Goal: Use online tool/utility: Utilize a website feature to perform a specific function

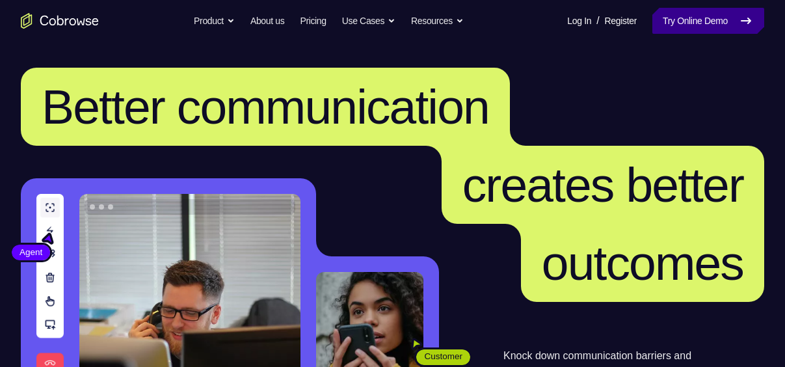
click at [695, 12] on link "Try Online Demo" at bounding box center [708, 21] width 112 height 26
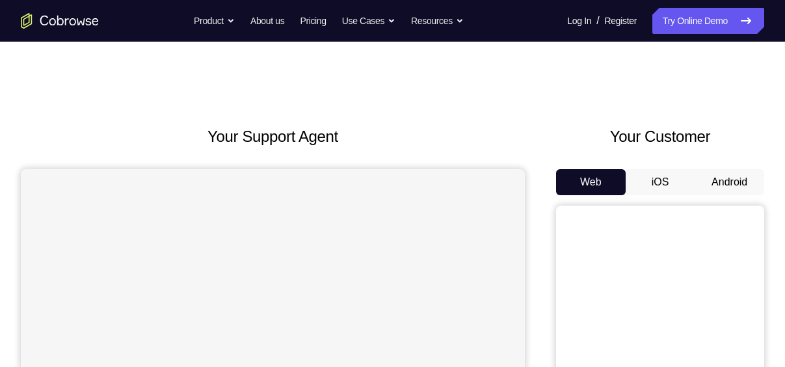
click at [649, 173] on button "iOS" at bounding box center [661, 182] width 70 height 26
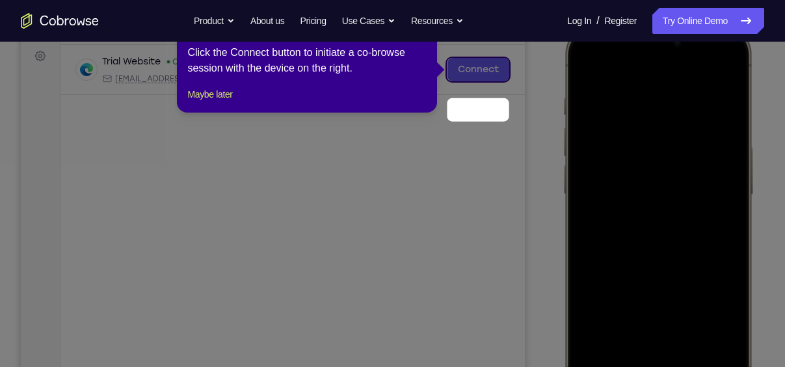
scroll to position [139, 0]
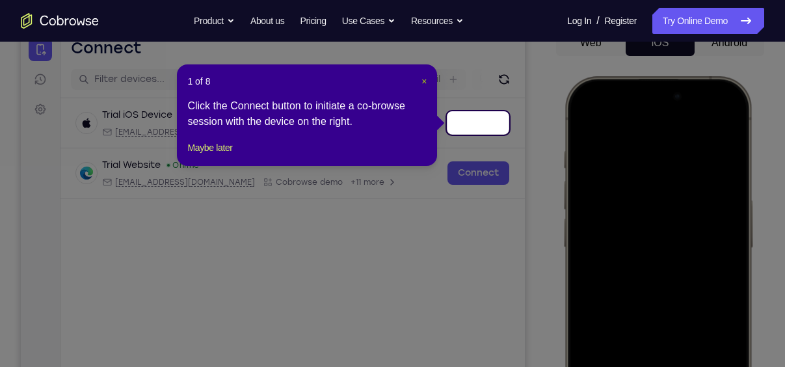
click at [425, 85] on span "×" at bounding box center [423, 81] width 5 height 10
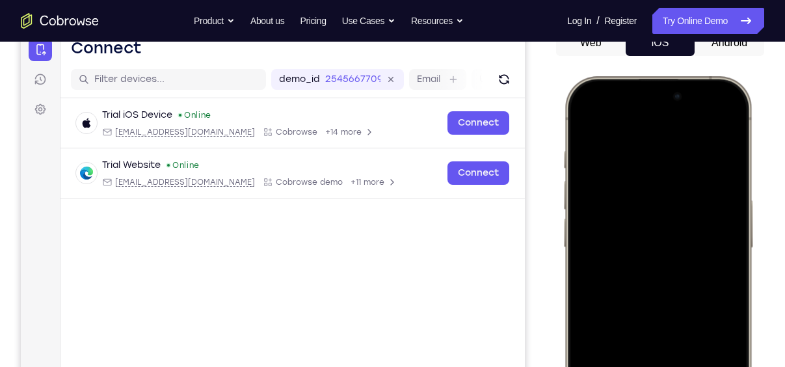
click at [585, 150] on div at bounding box center [657, 268] width 171 height 371
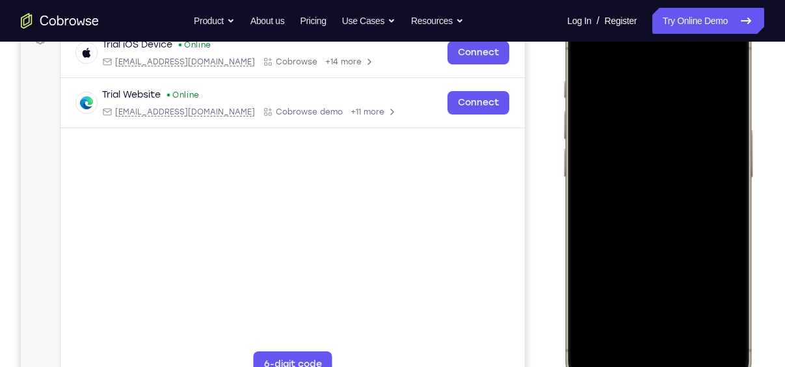
click at [634, 354] on div at bounding box center [657, 198] width 171 height 371
click at [667, 329] on div at bounding box center [657, 198] width 171 height 371
click at [669, 338] on div at bounding box center [657, 198] width 171 height 371
click at [670, 80] on div at bounding box center [657, 198] width 171 height 371
click at [641, 217] on div at bounding box center [657, 198] width 171 height 371
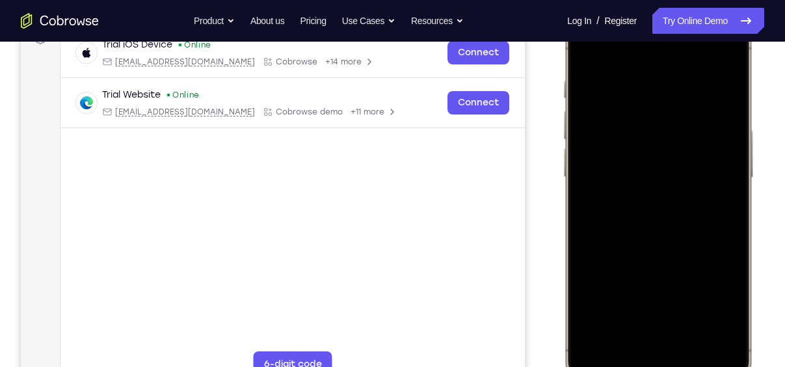
click at [669, 143] on div at bounding box center [657, 198] width 171 height 371
click at [665, 174] on div at bounding box center [657, 198] width 171 height 371
click at [661, 202] on div at bounding box center [657, 198] width 171 height 371
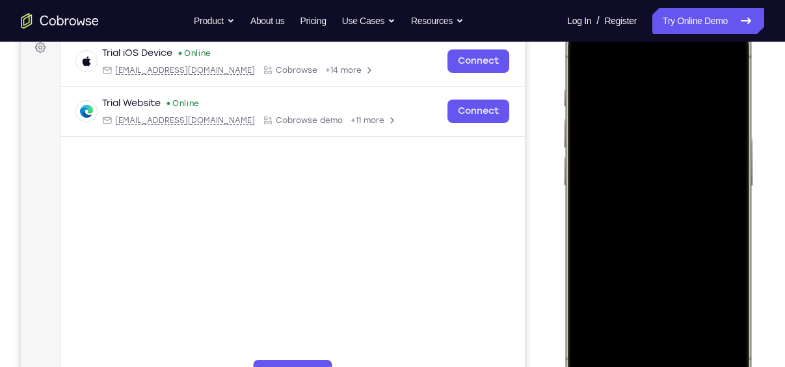
scroll to position [200, 0]
click at [686, 267] on div at bounding box center [657, 207] width 171 height 371
click at [690, 324] on div at bounding box center [657, 207] width 171 height 371
drag, startPoint x: 657, startPoint y: 282, endPoint x: 671, endPoint y: 190, distance: 93.4
click at [671, 190] on div at bounding box center [657, 207] width 171 height 371
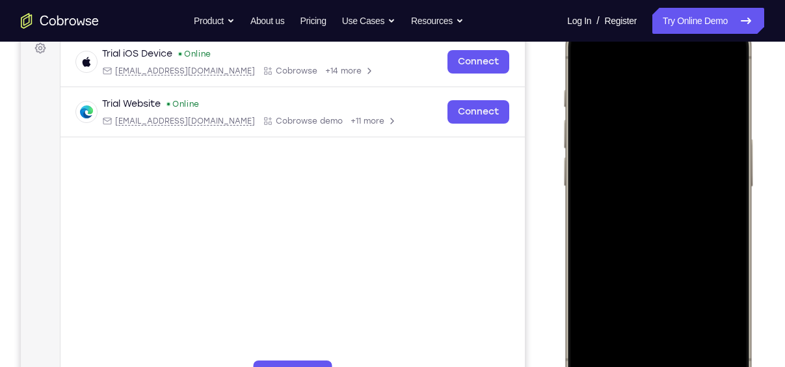
click at [692, 131] on div at bounding box center [657, 207] width 171 height 371
click at [627, 269] on div at bounding box center [657, 207] width 171 height 371
click at [600, 290] on div at bounding box center [657, 207] width 171 height 371
click at [602, 60] on div at bounding box center [657, 207] width 171 height 371
click at [584, 60] on div at bounding box center [657, 207] width 171 height 371
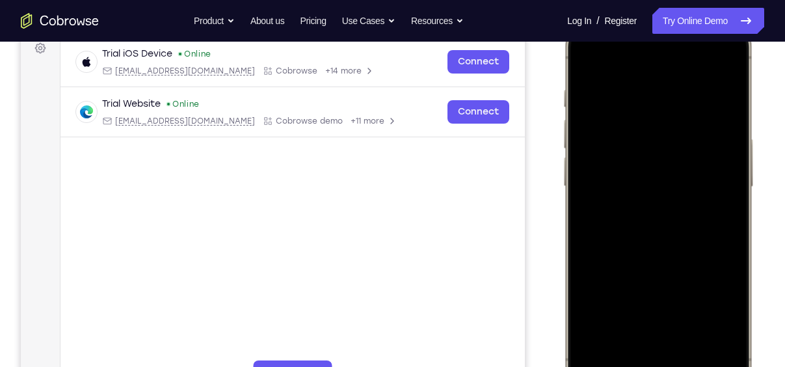
click at [643, 79] on div at bounding box center [657, 207] width 171 height 371
click at [729, 163] on div at bounding box center [657, 207] width 171 height 371
click at [724, 61] on div at bounding box center [657, 207] width 171 height 371
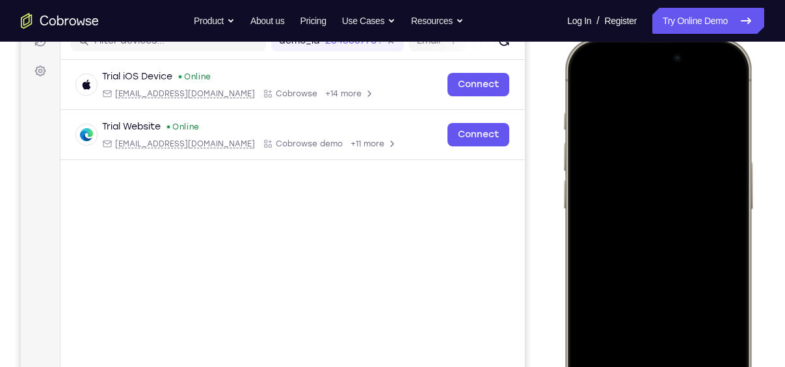
scroll to position [175, 0]
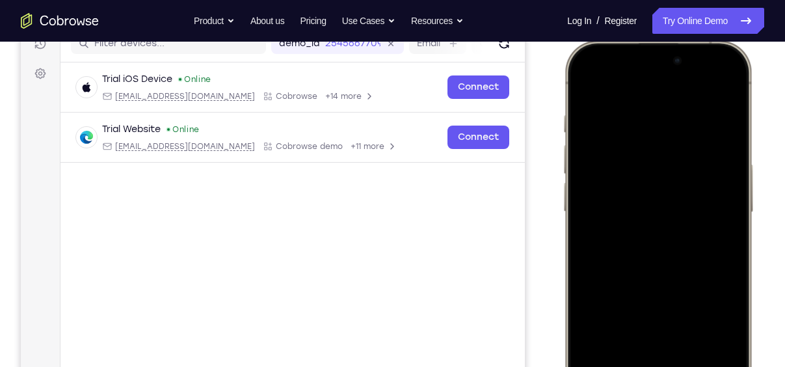
click at [689, 132] on div at bounding box center [657, 232] width 171 height 371
click at [717, 178] on div at bounding box center [657, 232] width 171 height 371
click at [720, 87] on div at bounding box center [657, 232] width 171 height 371
drag, startPoint x: 724, startPoint y: 116, endPoint x: 581, endPoint y: 105, distance: 142.9
click at [581, 105] on div at bounding box center [657, 232] width 171 height 371
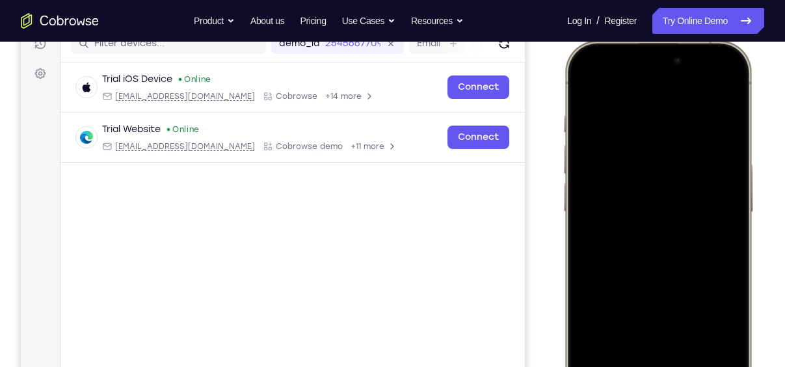
drag, startPoint x: 719, startPoint y: 264, endPoint x: 738, endPoint y: 100, distance: 165.6
click at [738, 100] on div at bounding box center [657, 232] width 171 height 371
drag, startPoint x: 700, startPoint y: 291, endPoint x: 714, endPoint y: 111, distance: 181.3
click at [714, 111] on div at bounding box center [657, 232] width 171 height 371
drag, startPoint x: 678, startPoint y: 306, endPoint x: 703, endPoint y: 119, distance: 188.4
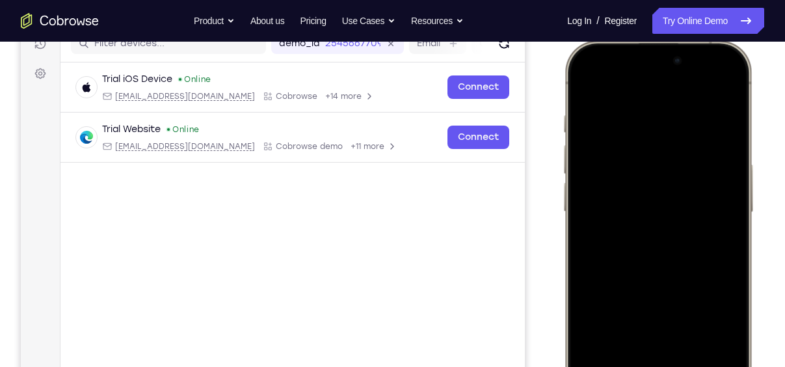
click at [703, 119] on div at bounding box center [657, 232] width 171 height 371
drag, startPoint x: 680, startPoint y: 272, endPoint x: 700, endPoint y: 124, distance: 149.7
click at [700, 124] on div at bounding box center [657, 232] width 171 height 371
click at [738, 226] on div at bounding box center [657, 232] width 171 height 371
drag, startPoint x: 695, startPoint y: 286, endPoint x: 691, endPoint y: 110, distance: 175.7
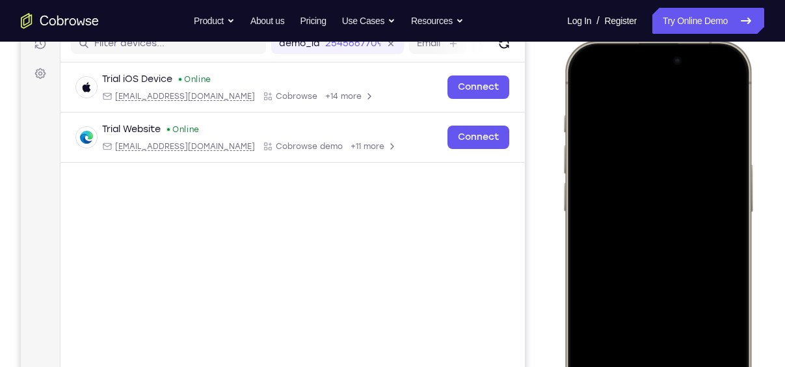
click at [691, 110] on div at bounding box center [657, 232] width 171 height 371
drag, startPoint x: 668, startPoint y: 293, endPoint x: 693, endPoint y: 123, distance: 172.2
click at [693, 123] on div at bounding box center [657, 232] width 171 height 371
drag, startPoint x: 700, startPoint y: 292, endPoint x: 708, endPoint y: 234, distance: 58.4
click at [708, 234] on div at bounding box center [657, 232] width 171 height 371
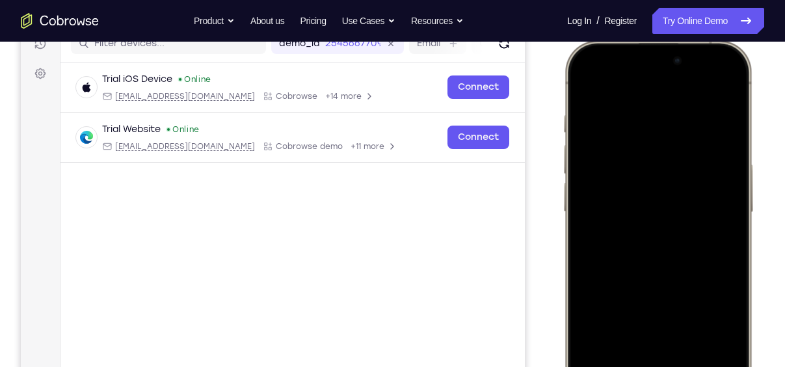
drag, startPoint x: 694, startPoint y: 341, endPoint x: 712, endPoint y: 107, distance: 234.8
click at [712, 107] on div at bounding box center [657, 232] width 171 height 371
drag, startPoint x: 706, startPoint y: 258, endPoint x: 745, endPoint y: 44, distance: 217.5
click at [745, 44] on div at bounding box center [658, 233] width 191 height 386
drag, startPoint x: 706, startPoint y: 325, endPoint x: 706, endPoint y: 113, distance: 212.0
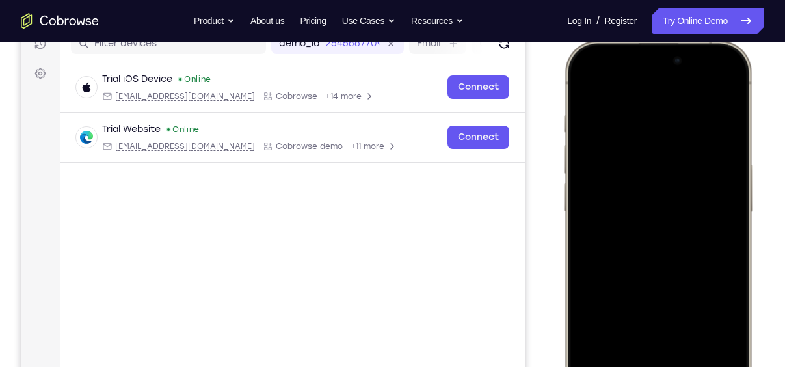
click at [706, 113] on div at bounding box center [657, 232] width 171 height 371
drag, startPoint x: 682, startPoint y: 313, endPoint x: 704, endPoint y: 109, distance: 205.3
click at [704, 109] on div at bounding box center [657, 232] width 171 height 371
drag, startPoint x: 676, startPoint y: 305, endPoint x: 705, endPoint y: 107, distance: 199.8
click at [705, 107] on div at bounding box center [657, 232] width 171 height 371
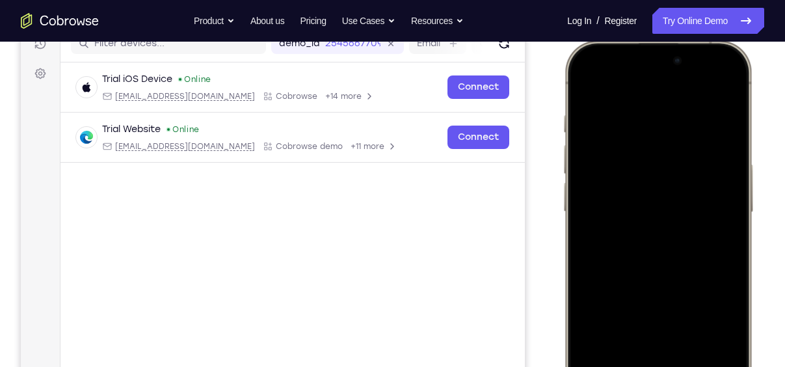
drag, startPoint x: 689, startPoint y: 179, endPoint x: 680, endPoint y: 340, distance: 160.9
click at [680, 340] on div at bounding box center [657, 232] width 171 height 371
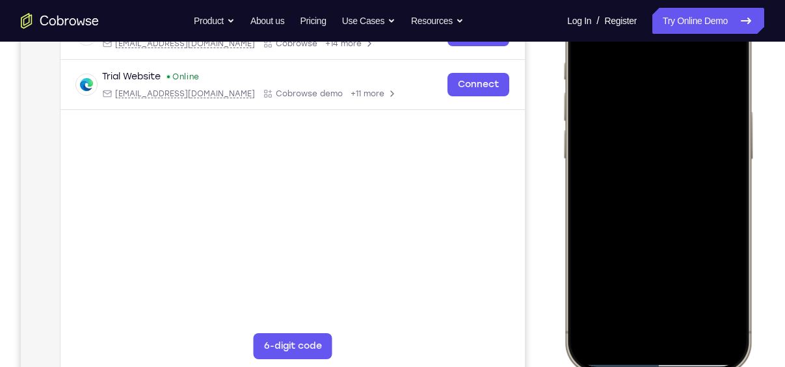
scroll to position [228, 0]
click at [723, 330] on div at bounding box center [657, 179] width 171 height 371
click at [723, 321] on div at bounding box center [657, 179] width 171 height 371
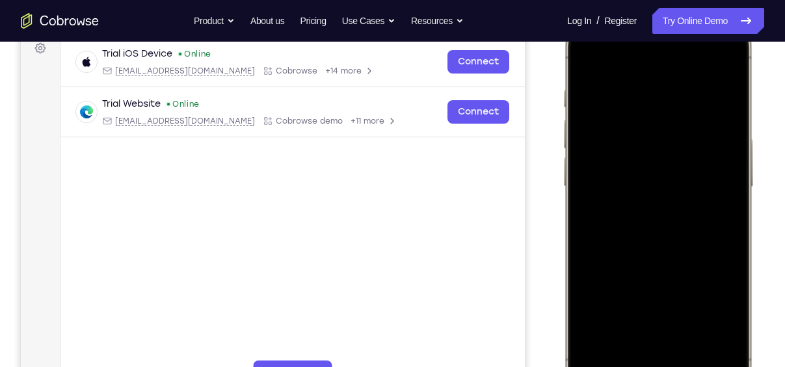
scroll to position [200, 0]
click at [732, 261] on div at bounding box center [657, 208] width 171 height 371
click at [735, 56] on div at bounding box center [657, 208] width 171 height 371
click at [581, 58] on div at bounding box center [657, 208] width 171 height 371
click at [724, 325] on div at bounding box center [657, 208] width 171 height 371
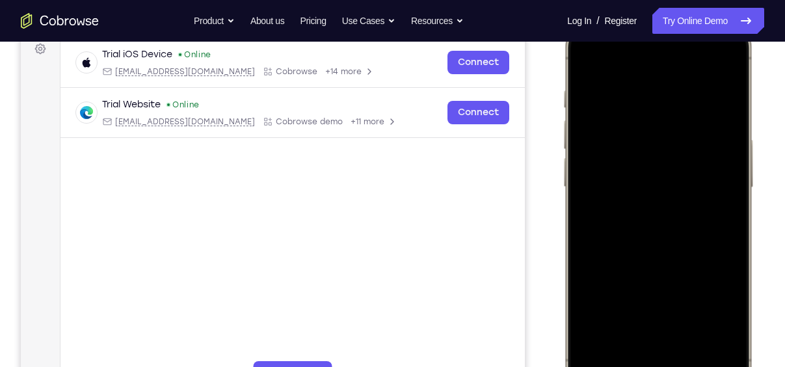
drag, startPoint x: 710, startPoint y: 191, endPoint x: 716, endPoint y: 70, distance: 121.1
click at [716, 70] on div at bounding box center [657, 208] width 171 height 371
click at [592, 233] on div at bounding box center [657, 208] width 171 height 371
click at [586, 58] on div at bounding box center [657, 208] width 171 height 371
click at [600, 360] on div at bounding box center [657, 208] width 171 height 371
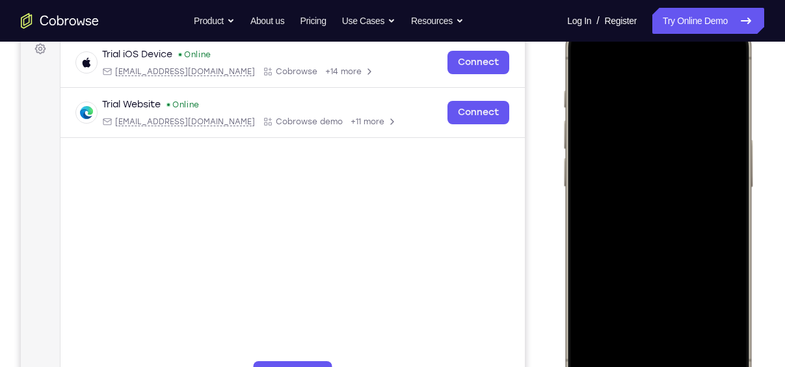
click at [695, 321] on div at bounding box center [657, 208] width 171 height 371
drag, startPoint x: 693, startPoint y: 276, endPoint x: 697, endPoint y: 165, distance: 110.6
click at [697, 165] on div at bounding box center [657, 208] width 171 height 371
drag, startPoint x: 690, startPoint y: 321, endPoint x: 708, endPoint y: 197, distance: 125.6
click at [708, 197] on div at bounding box center [657, 208] width 171 height 371
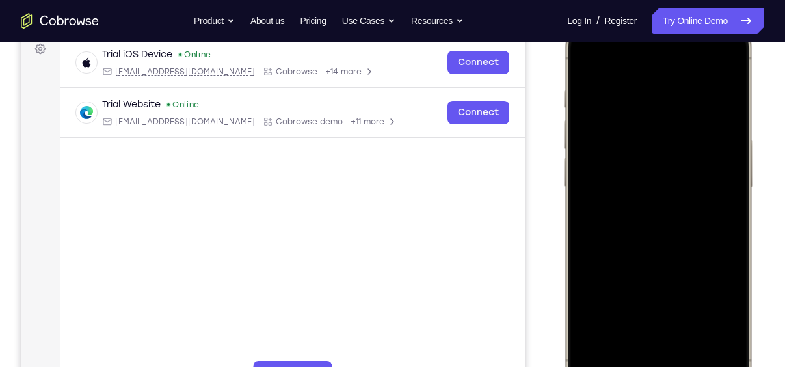
drag, startPoint x: 680, startPoint y: 299, endPoint x: 697, endPoint y: 171, distance: 128.6
click at [697, 171] on div at bounding box center [657, 208] width 171 height 371
drag, startPoint x: 685, startPoint y: 286, endPoint x: 708, endPoint y: 169, distance: 119.3
click at [708, 169] on div at bounding box center [657, 208] width 171 height 371
drag, startPoint x: 682, startPoint y: 301, endPoint x: 702, endPoint y: 171, distance: 131.5
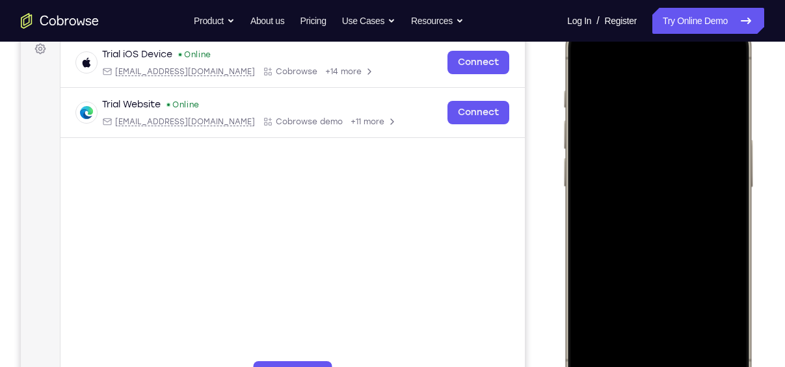
click at [702, 171] on div at bounding box center [657, 208] width 171 height 371
drag, startPoint x: 685, startPoint y: 297, endPoint x: 707, endPoint y: 198, distance: 101.9
click at [707, 198] on div at bounding box center [657, 208] width 171 height 371
drag, startPoint x: 693, startPoint y: 287, endPoint x: 704, endPoint y: 148, distance: 140.3
click at [704, 148] on div at bounding box center [657, 208] width 171 height 371
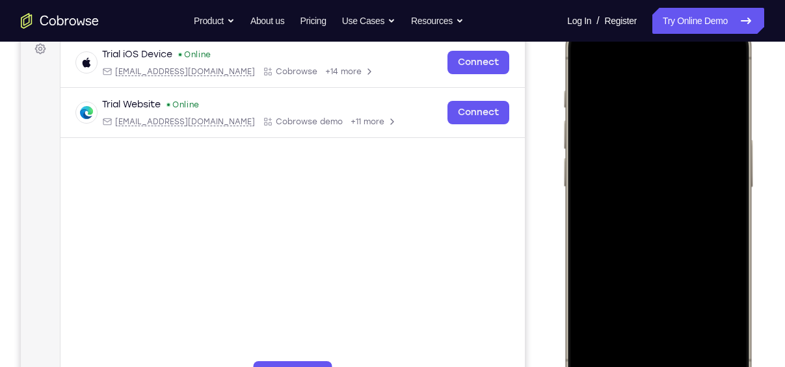
drag, startPoint x: 684, startPoint y: 296, endPoint x: 700, endPoint y: 206, distance: 91.3
click at [700, 206] on div at bounding box center [657, 208] width 171 height 371
drag, startPoint x: 685, startPoint y: 310, endPoint x: 700, endPoint y: 213, distance: 98.2
click at [700, 213] on div at bounding box center [657, 208] width 171 height 371
click at [587, 55] on div at bounding box center [657, 208] width 171 height 371
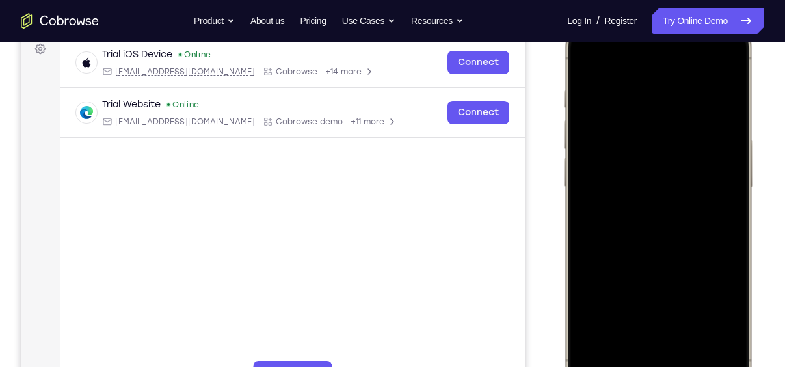
click at [720, 326] on div at bounding box center [657, 208] width 171 height 371
